Goal: Find specific page/section

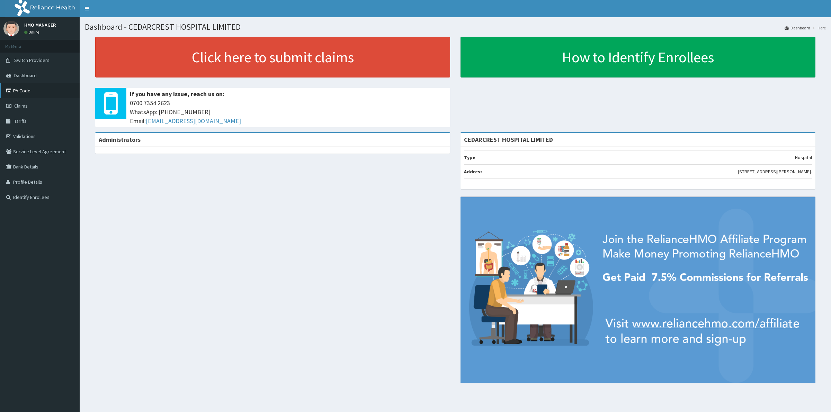
click at [37, 89] on link "PA Code" at bounding box center [40, 90] width 80 height 15
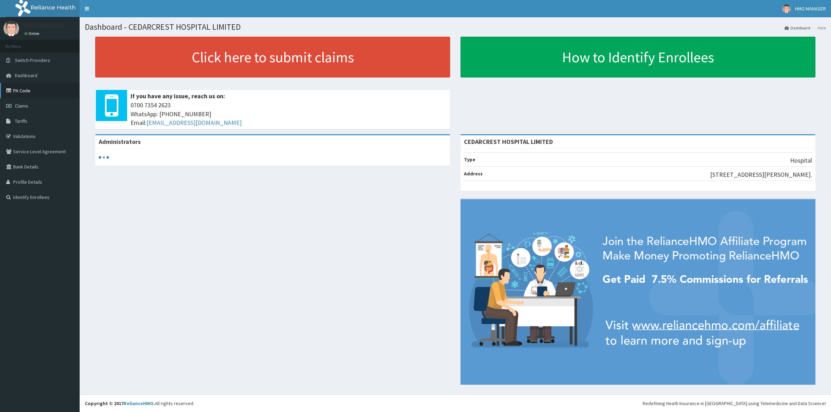
click at [18, 85] on link "PA Code" at bounding box center [40, 90] width 80 height 15
click at [16, 88] on link "PA Code" at bounding box center [40, 90] width 80 height 15
